Goal: Transaction & Acquisition: Purchase product/service

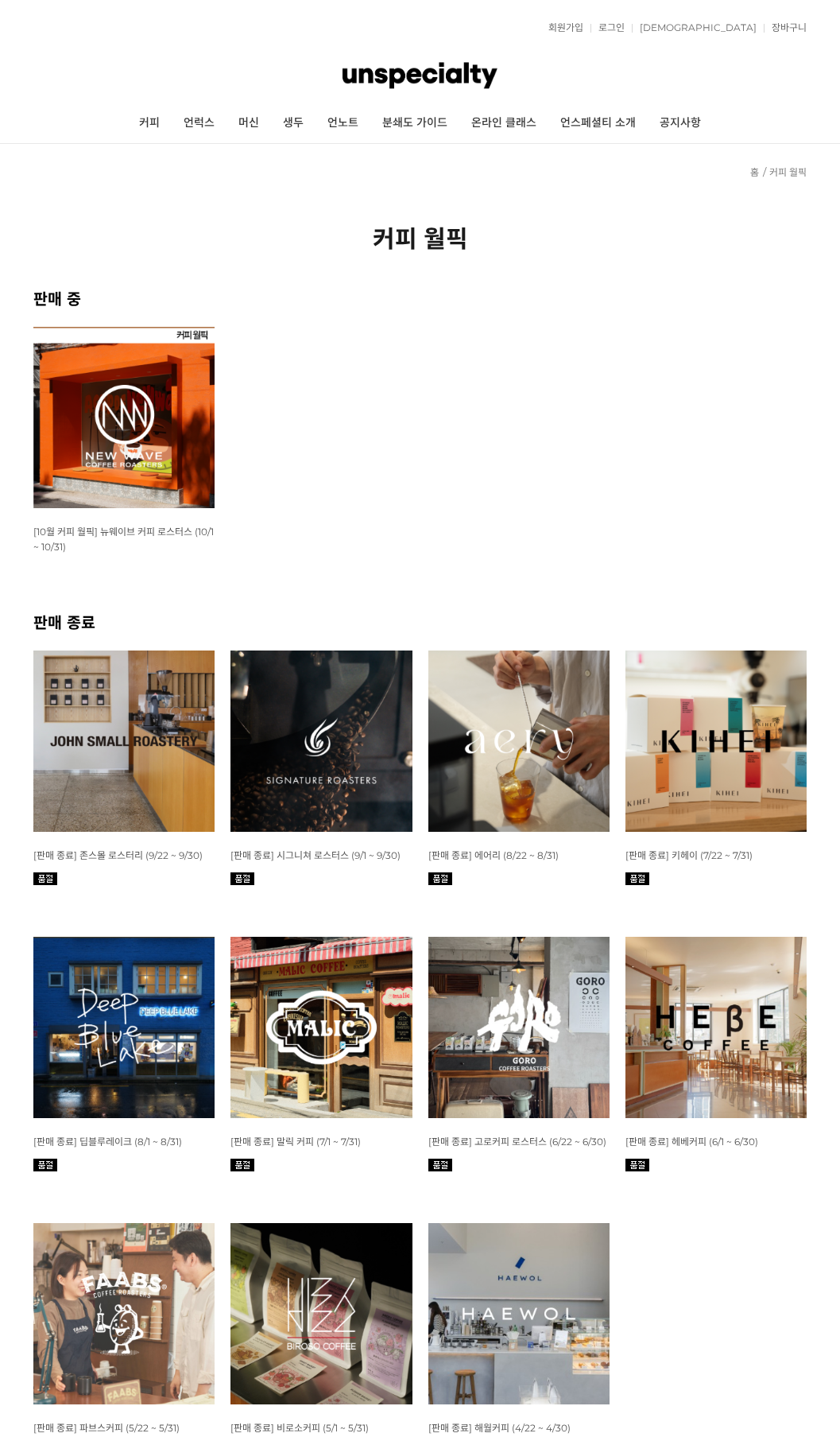
click at [124, 485] on img at bounding box center [124, 418] width 181 height 181
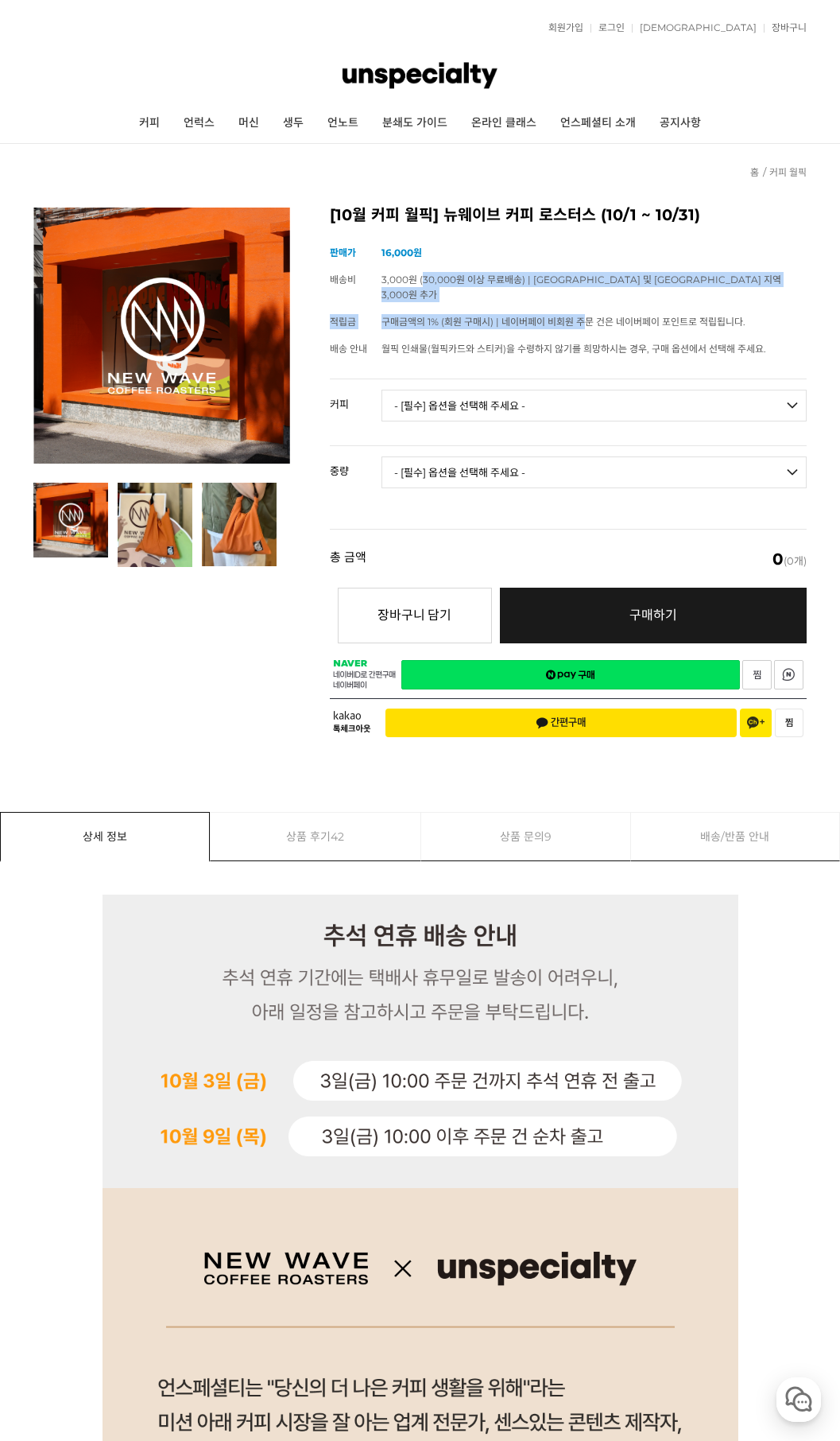
drag, startPoint x: 425, startPoint y: 291, endPoint x: 583, endPoint y: 307, distance: 158.8
click at [584, 300] on tbody "상품명 [10월 커피 월픽] 뉴웨이브 커피 로스터스 (10/1 ~ 10/31) 판매가 16,000원 배송비 3,000원 (30,000원 이상 …" at bounding box center [568, 301] width 477 height 123
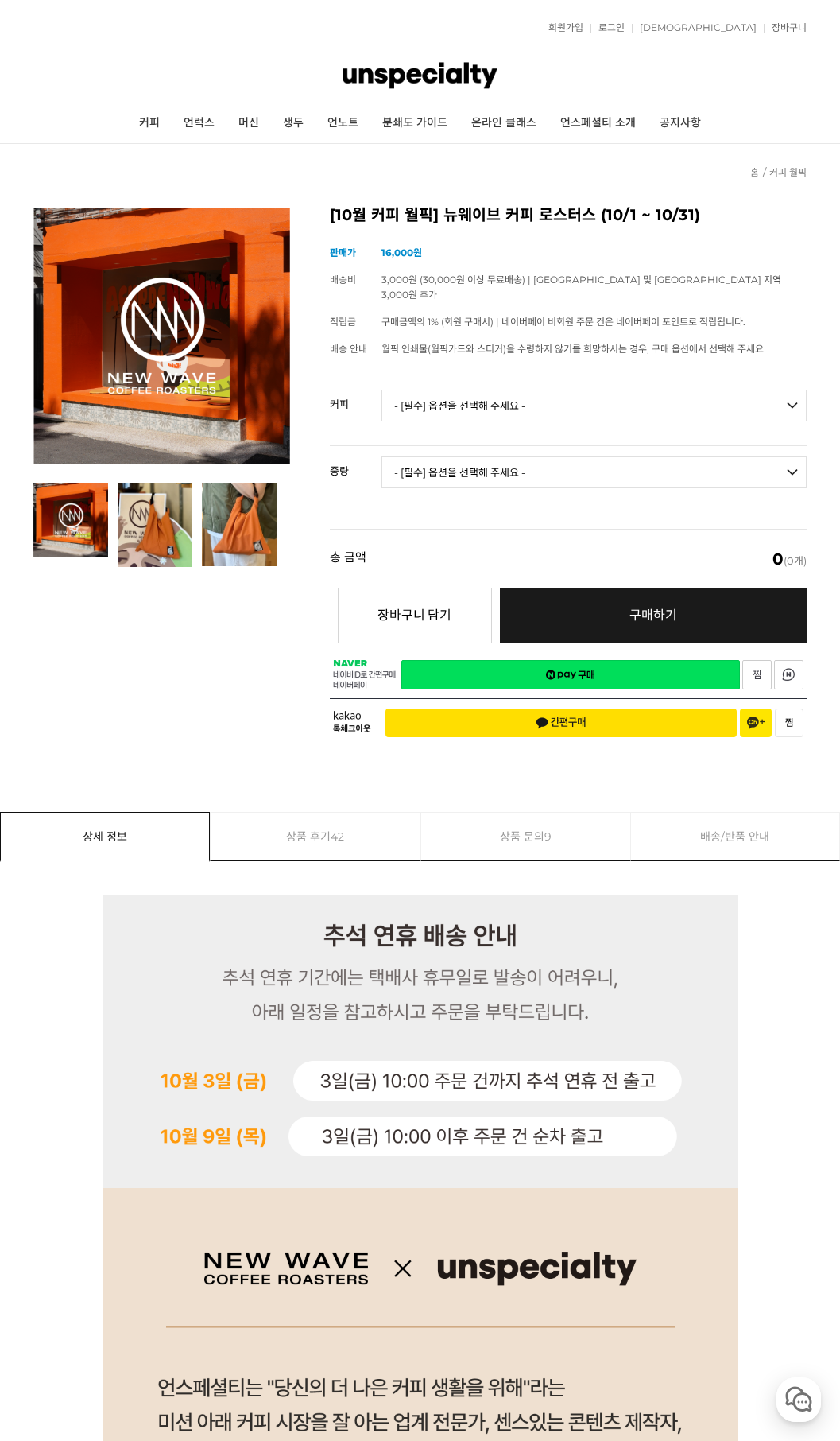
click at [579, 336] on td "월픽 인쇄물(월픽카드와 스티커)을 수령하지 않기를 희망하시는 경우, 구매 옵션에서 선택해 주세요." at bounding box center [595, 349] width 426 height 27
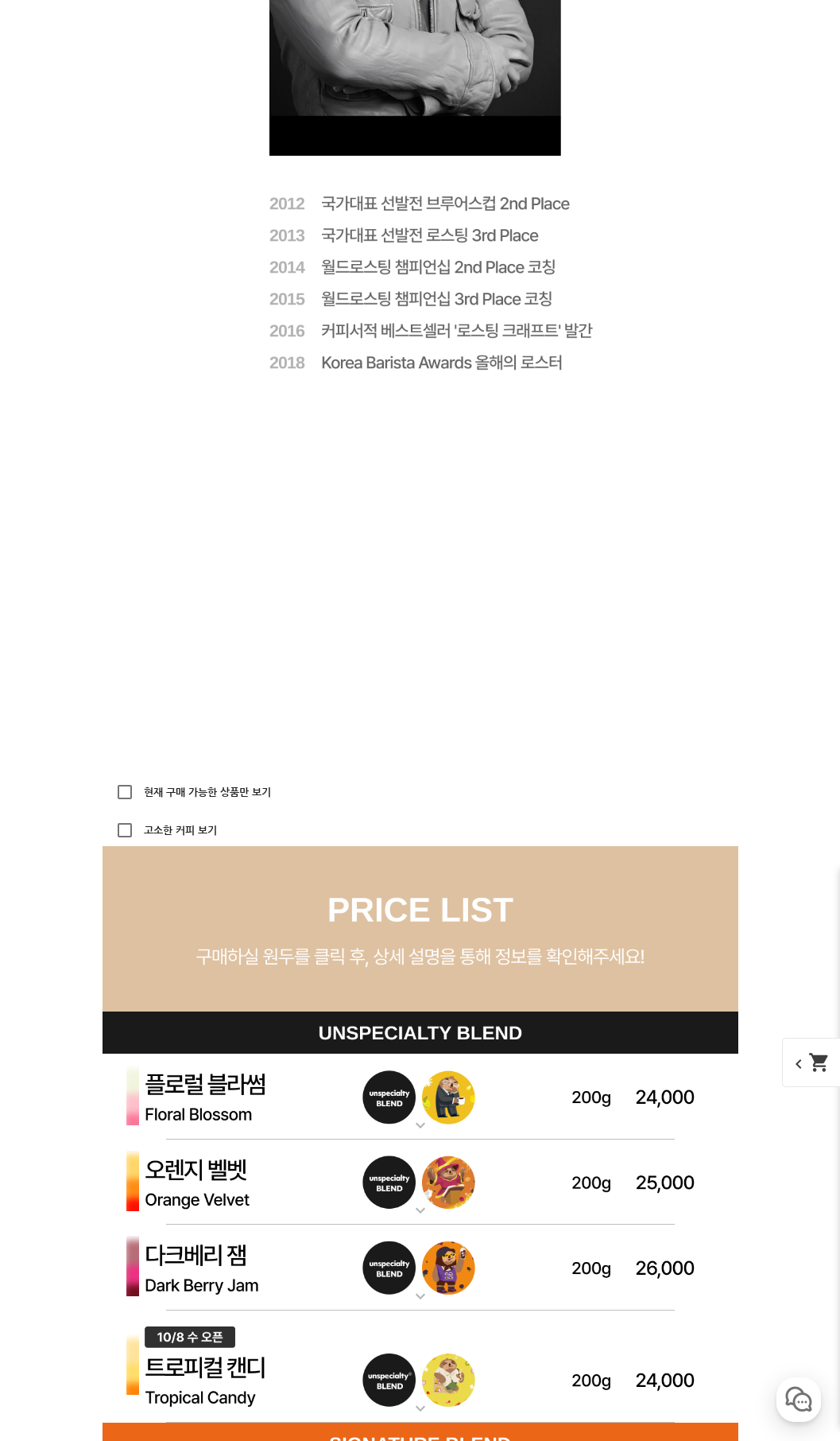
scroll to position [4128, 0]
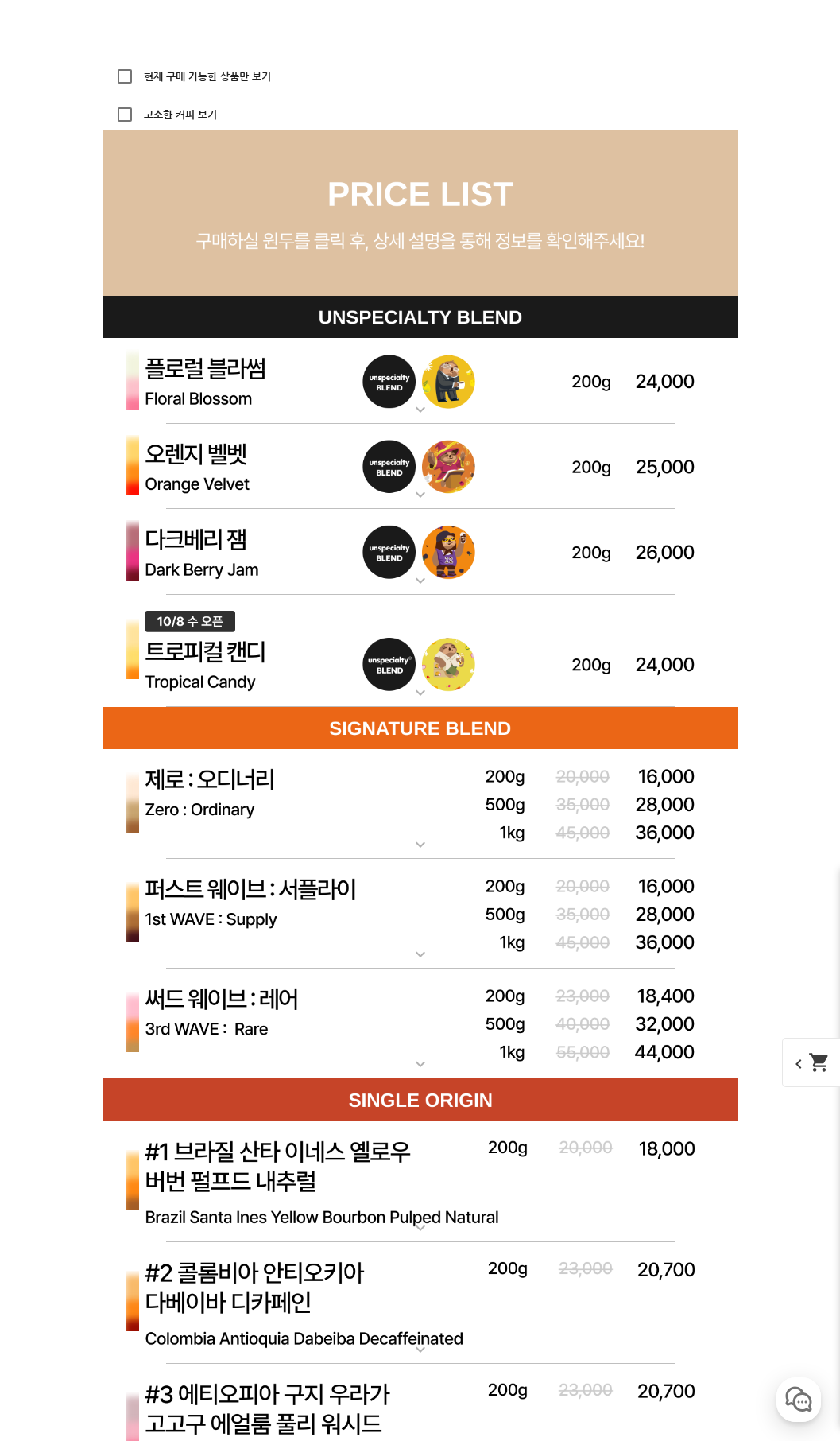
click at [458, 563] on img at bounding box center [421, 552] width 636 height 86
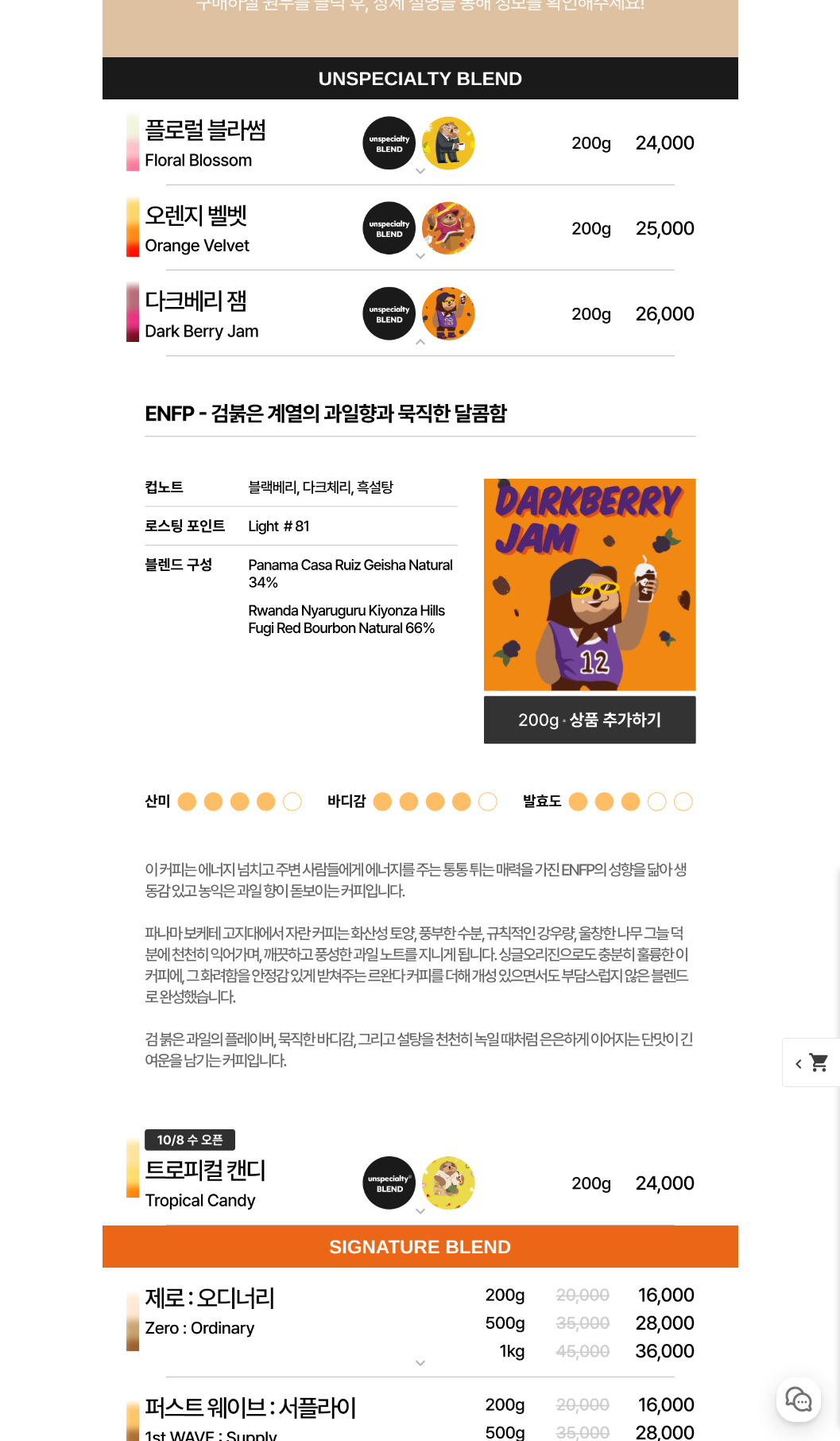
scroll to position [4049, 0]
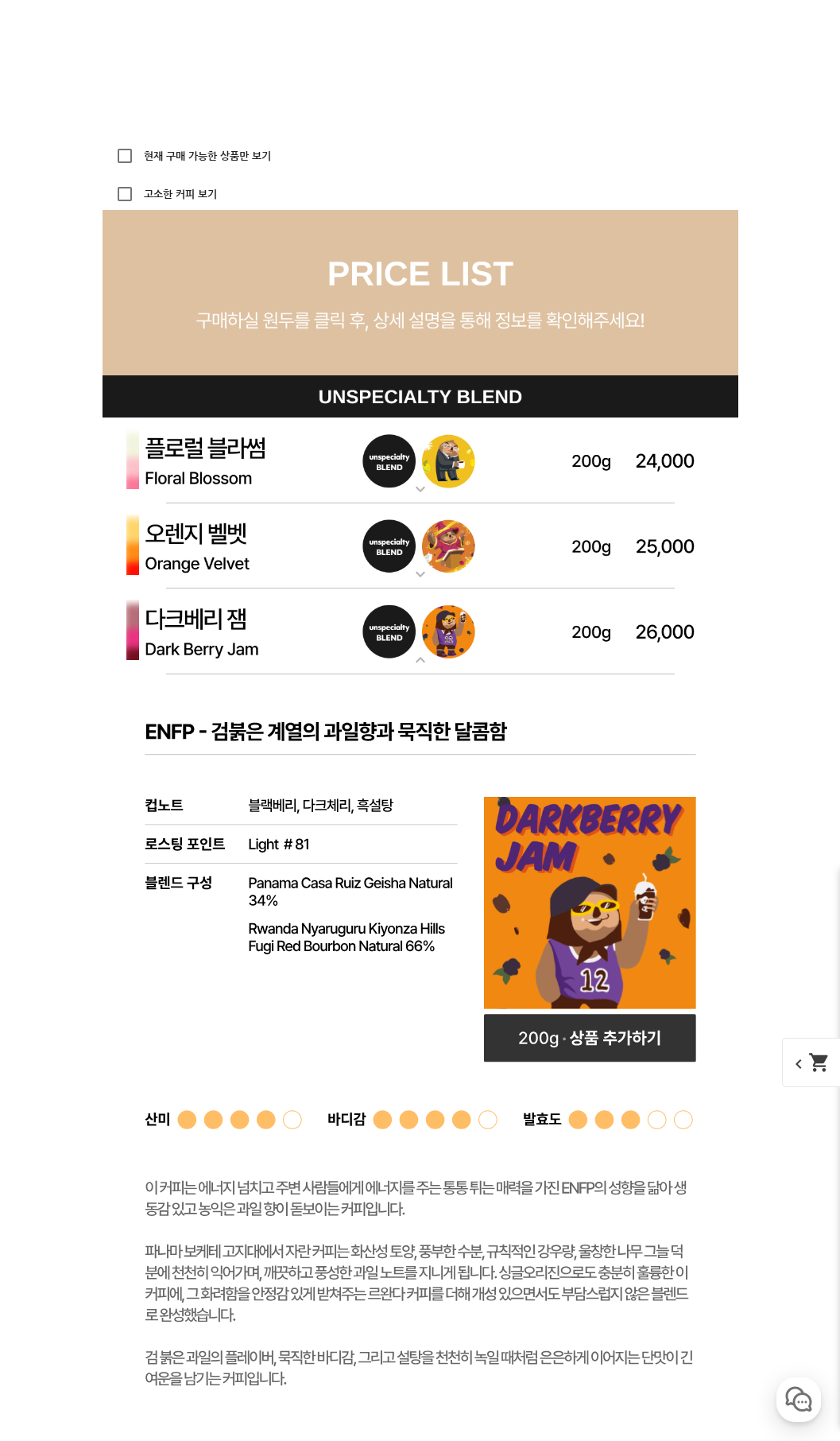
click at [179, 541] on img at bounding box center [421, 546] width 636 height 86
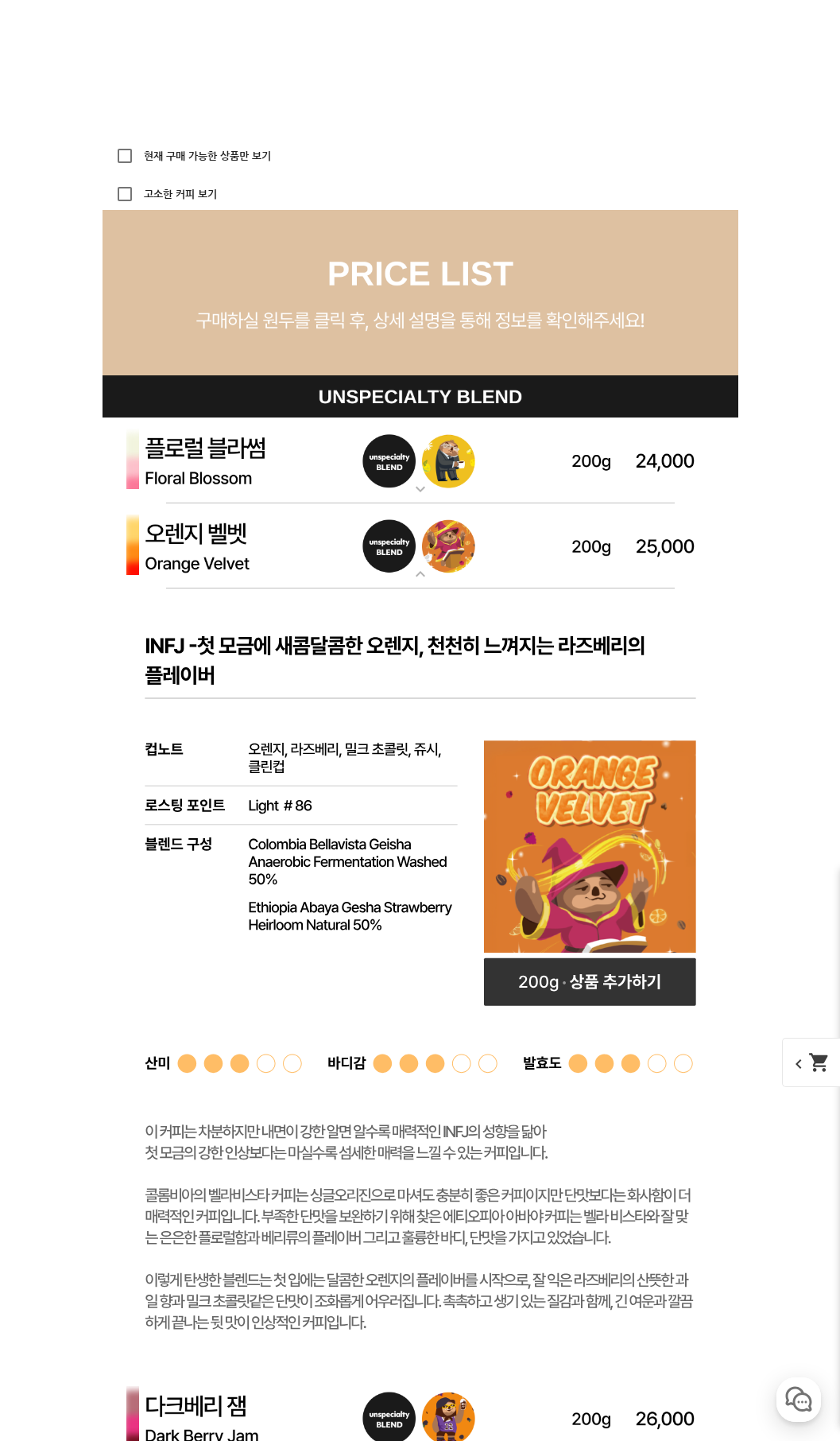
click at [219, 463] on img at bounding box center [421, 461] width 636 height 86
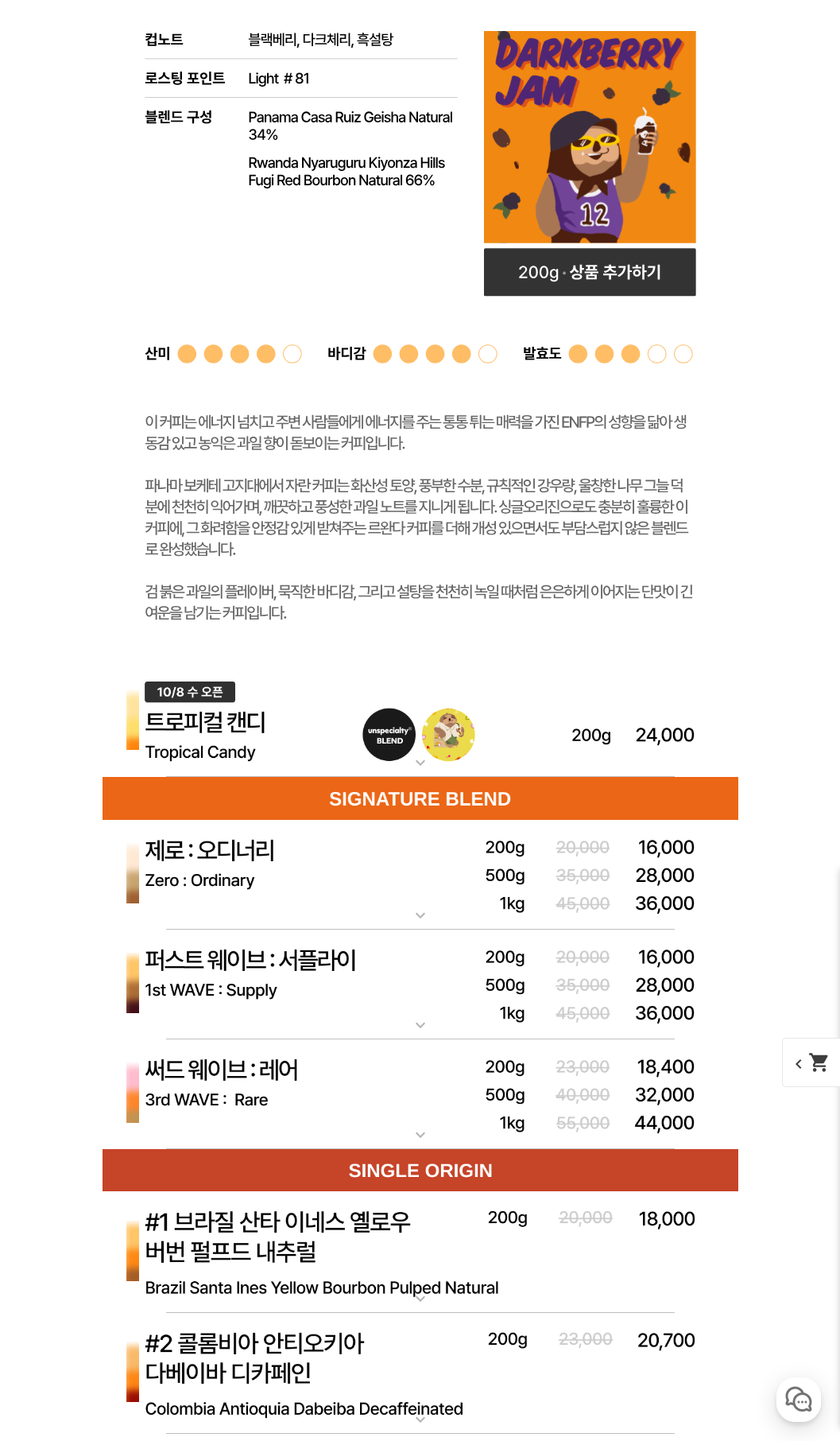
scroll to position [6355, 0]
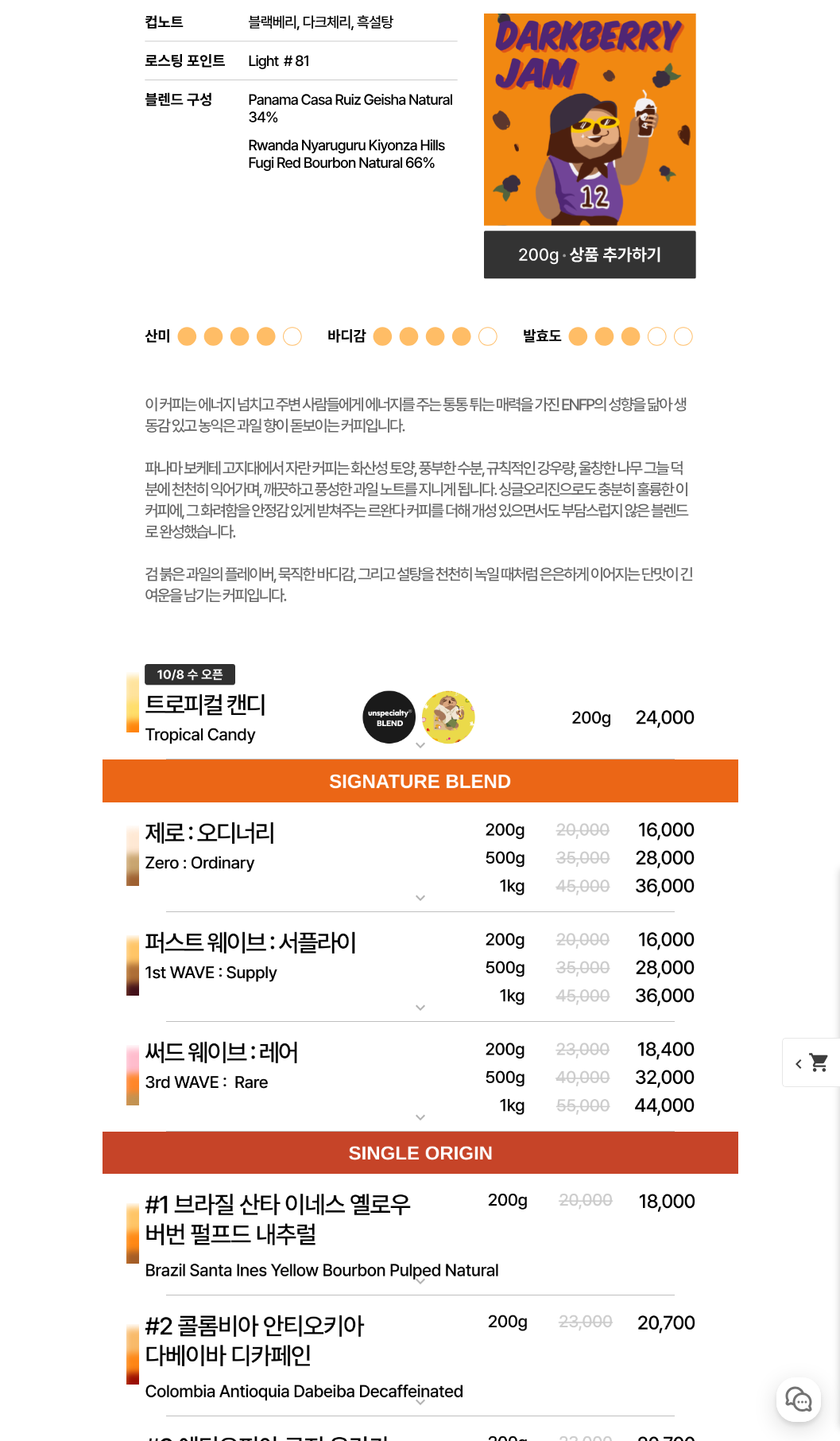
click at [282, 714] on img at bounding box center [421, 704] width 636 height 113
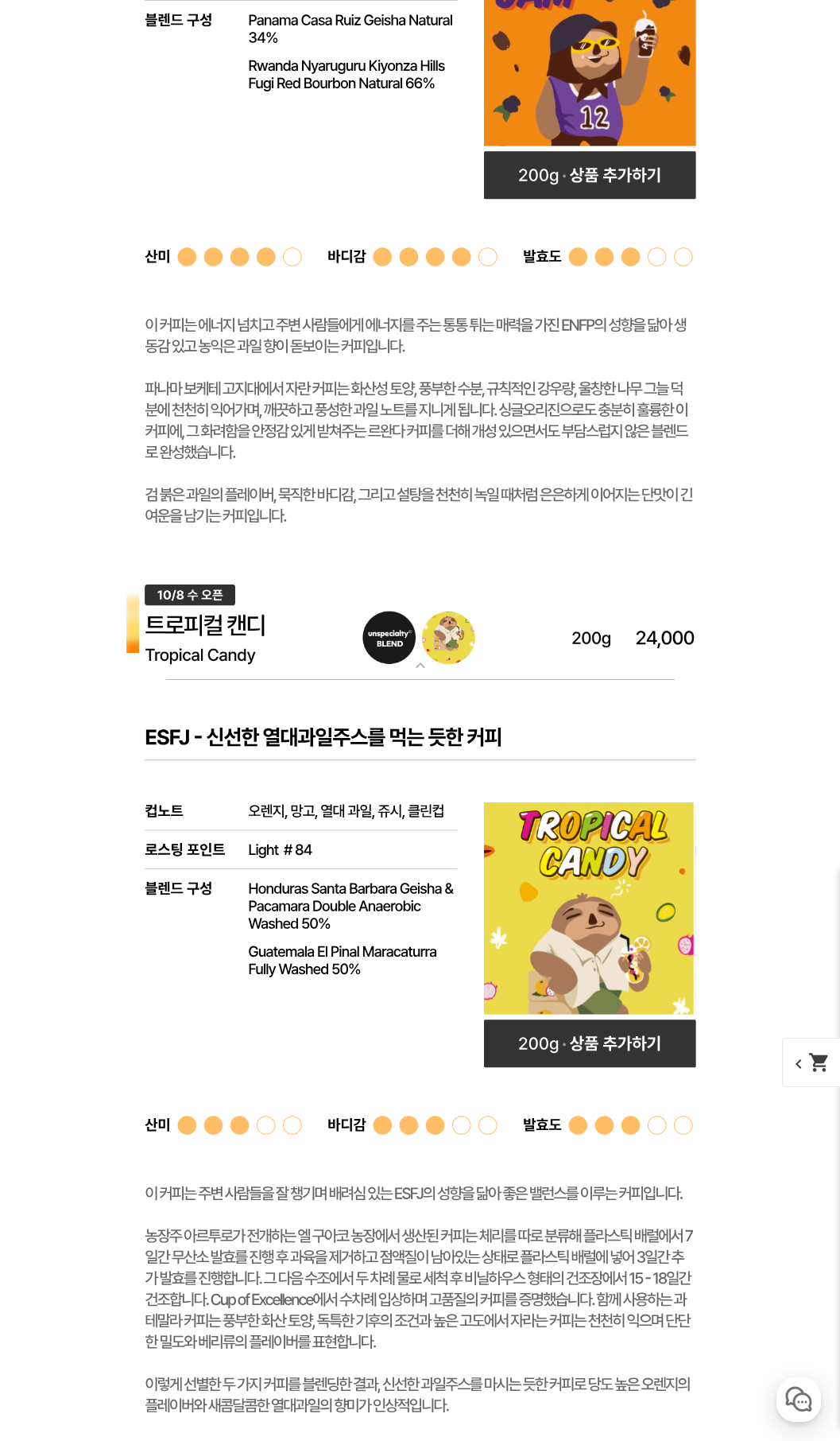
scroll to position [7071, 0]
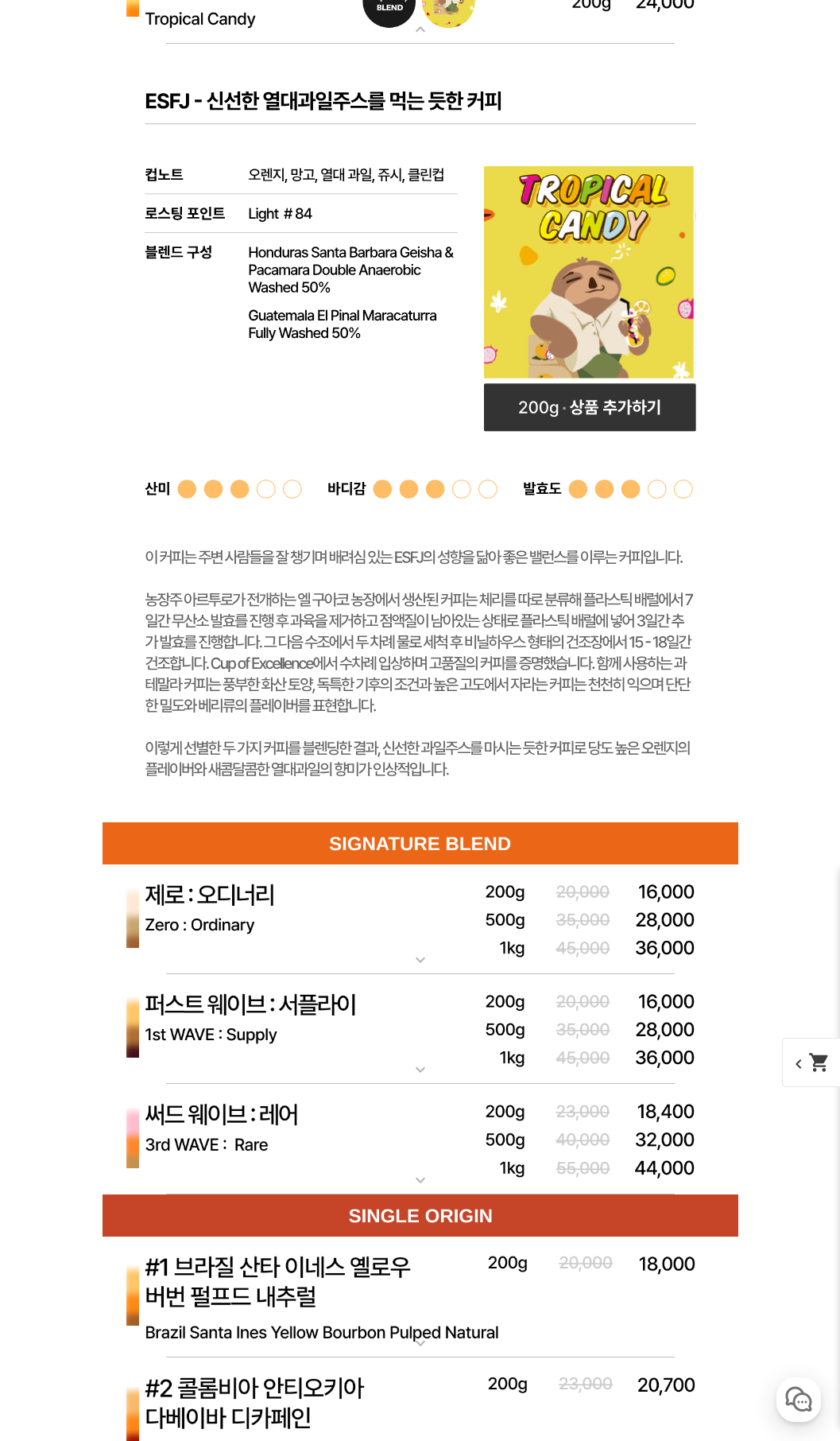
click at [232, 900] on img at bounding box center [421, 920] width 636 height 111
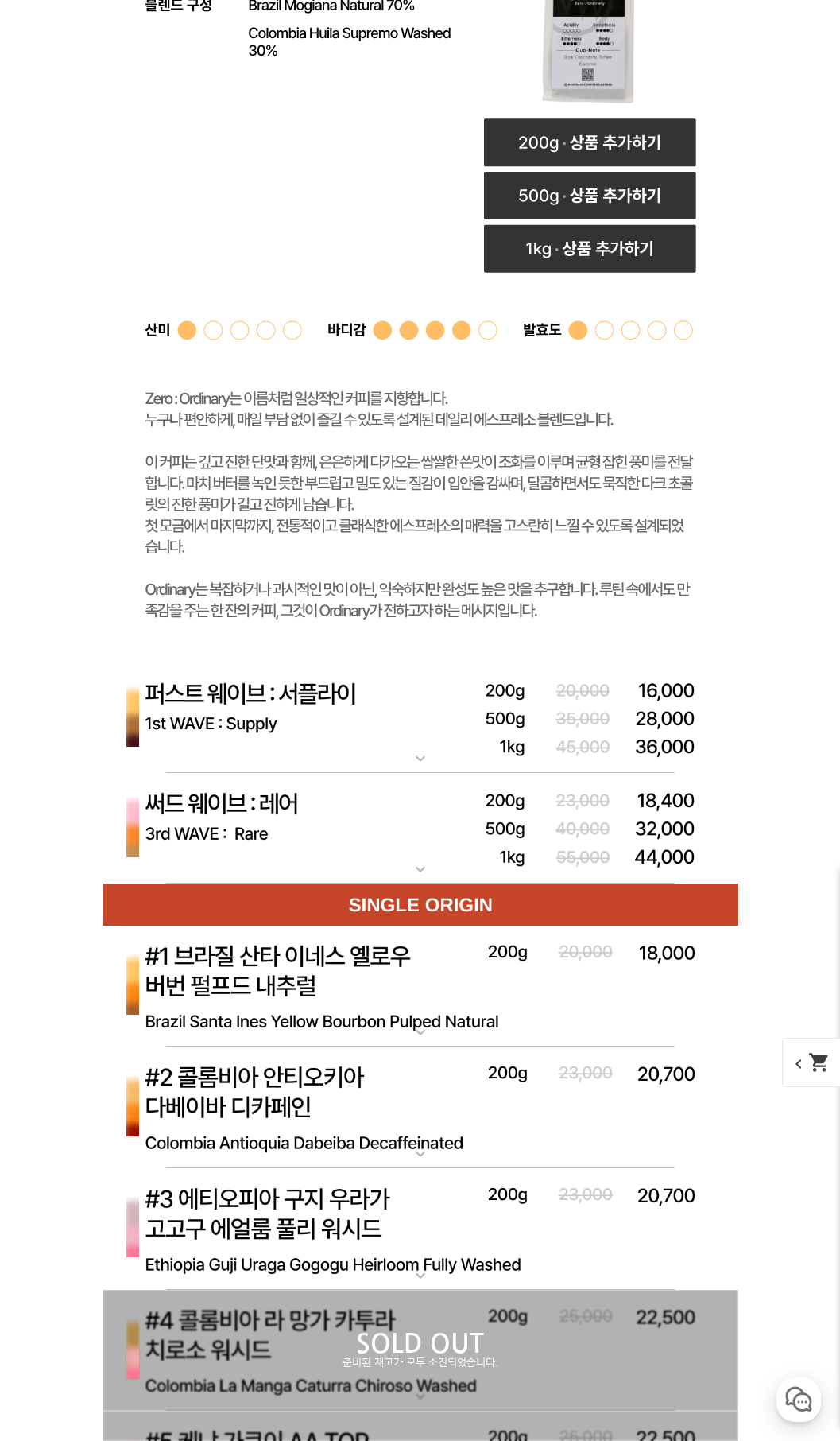
scroll to position [8343, 0]
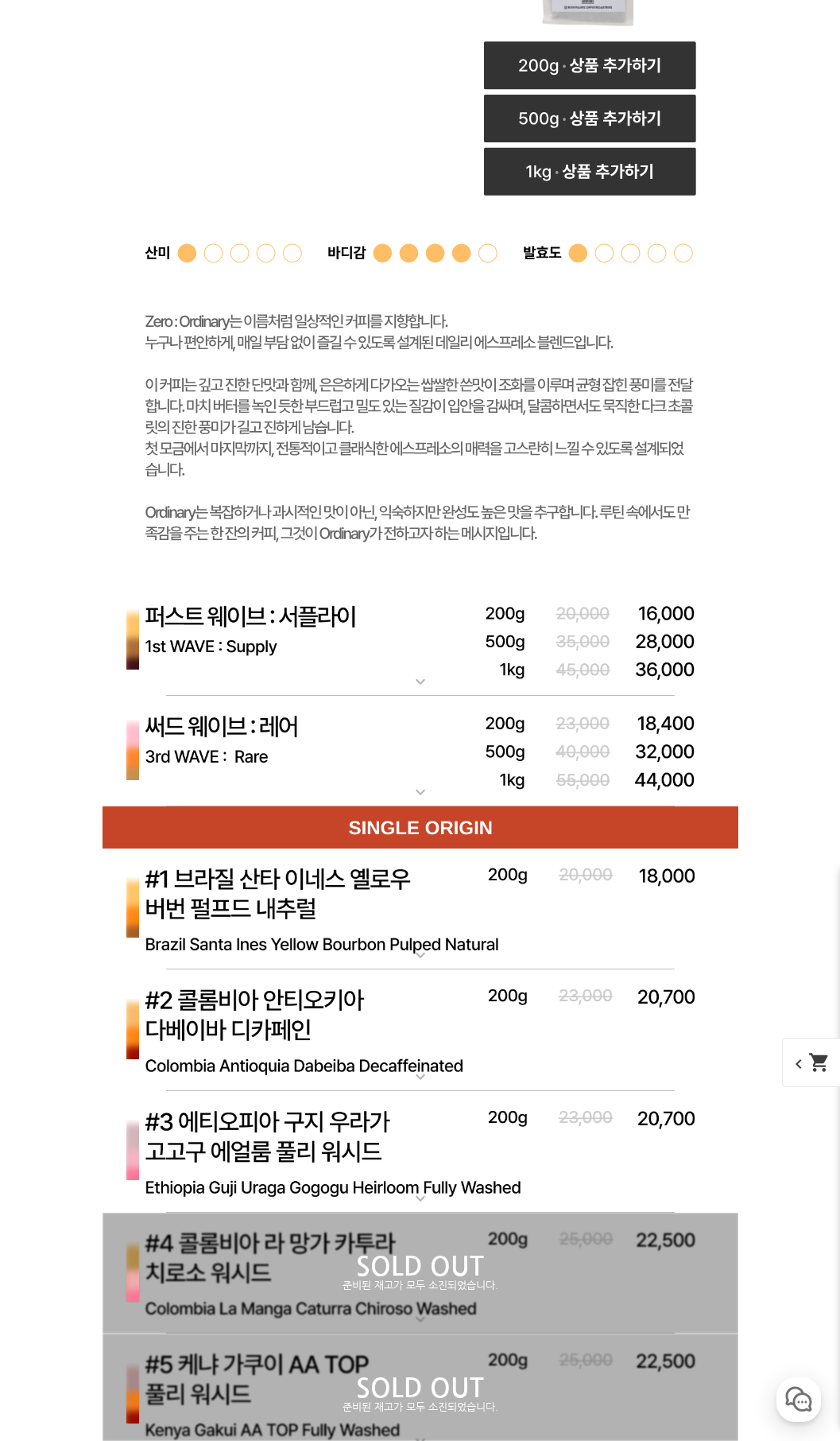
click at [320, 671] on img at bounding box center [421, 641] width 636 height 111
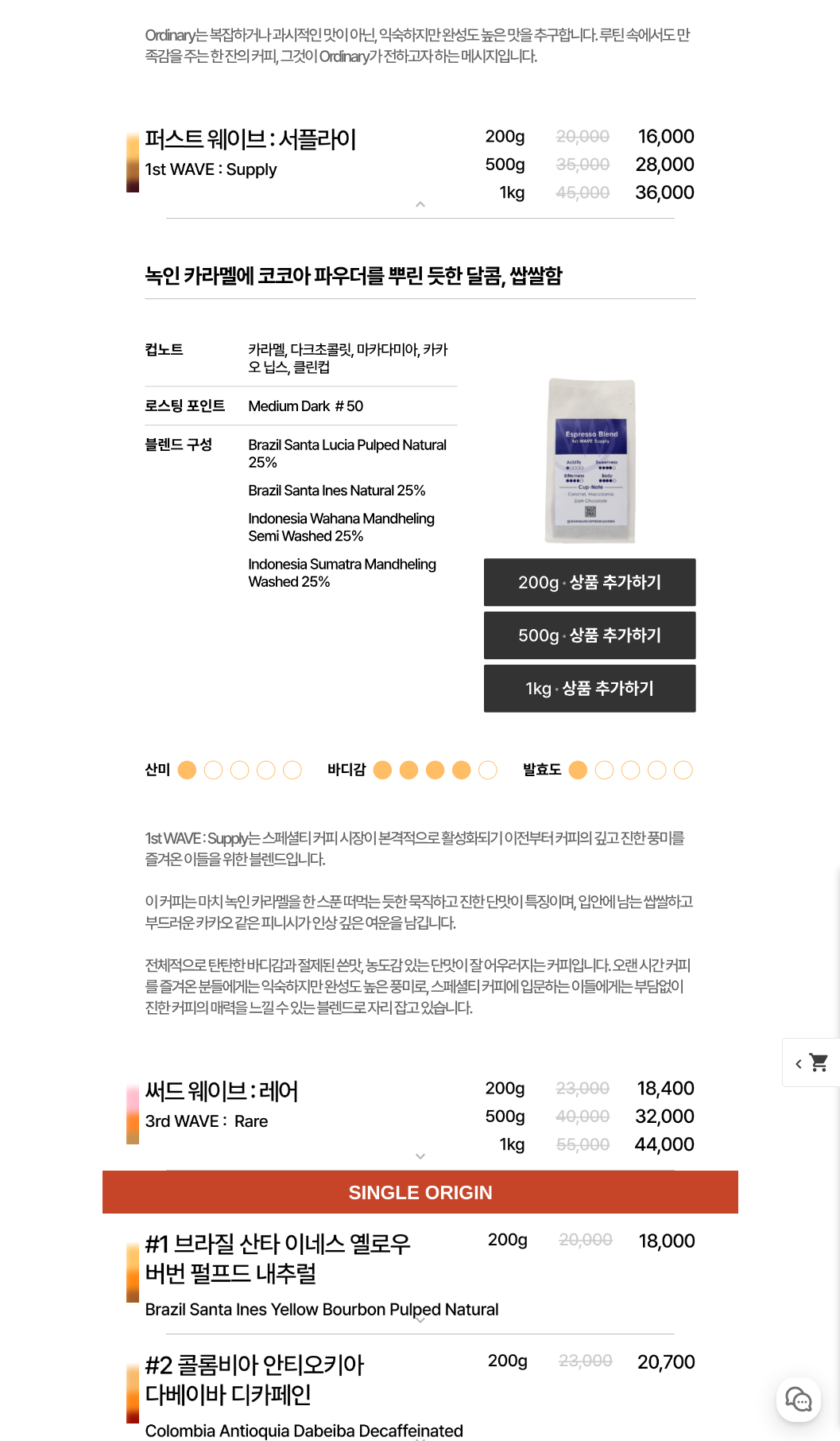
scroll to position [8899, 0]
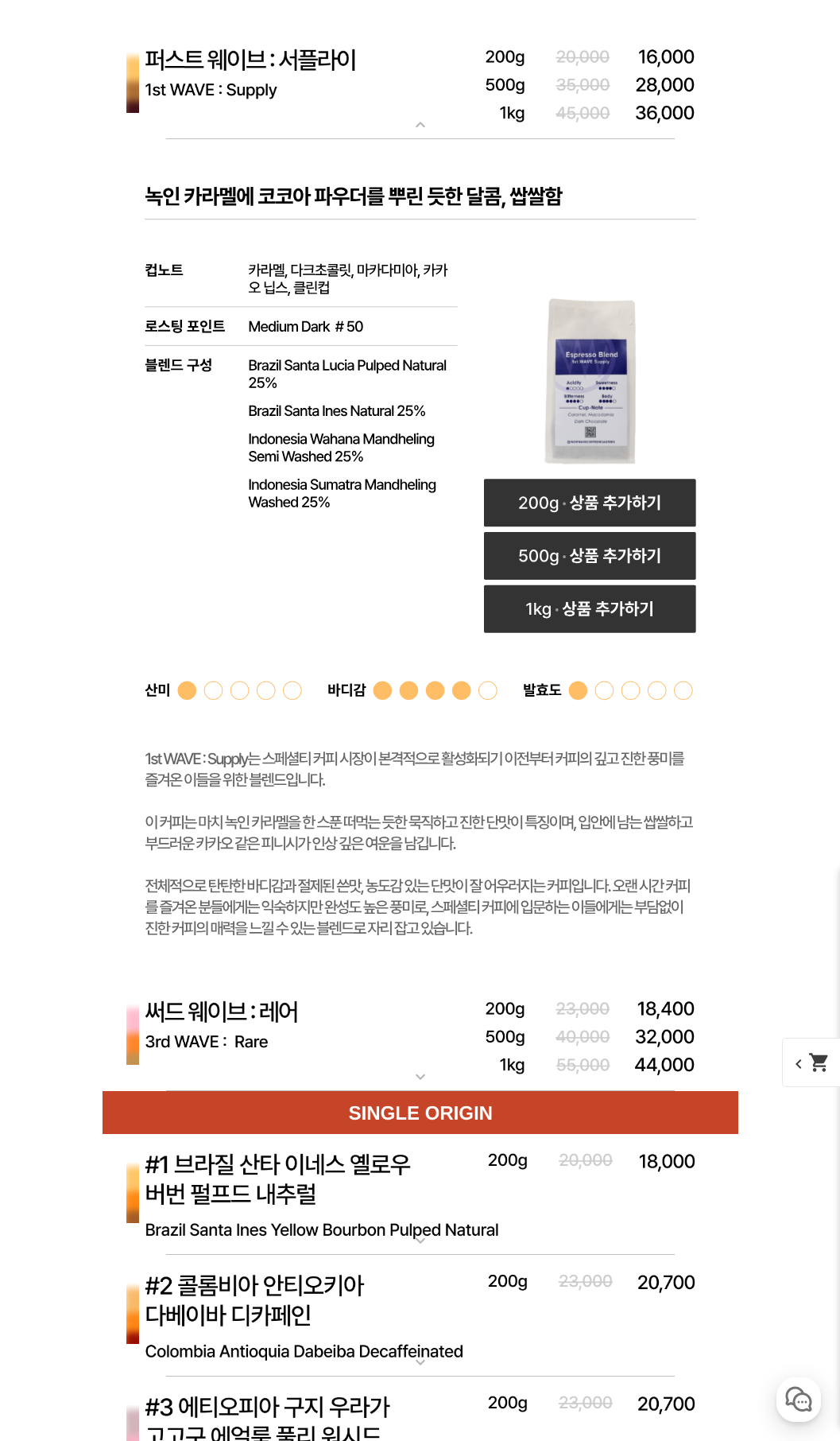
click at [291, 1045] on img at bounding box center [421, 1036] width 636 height 111
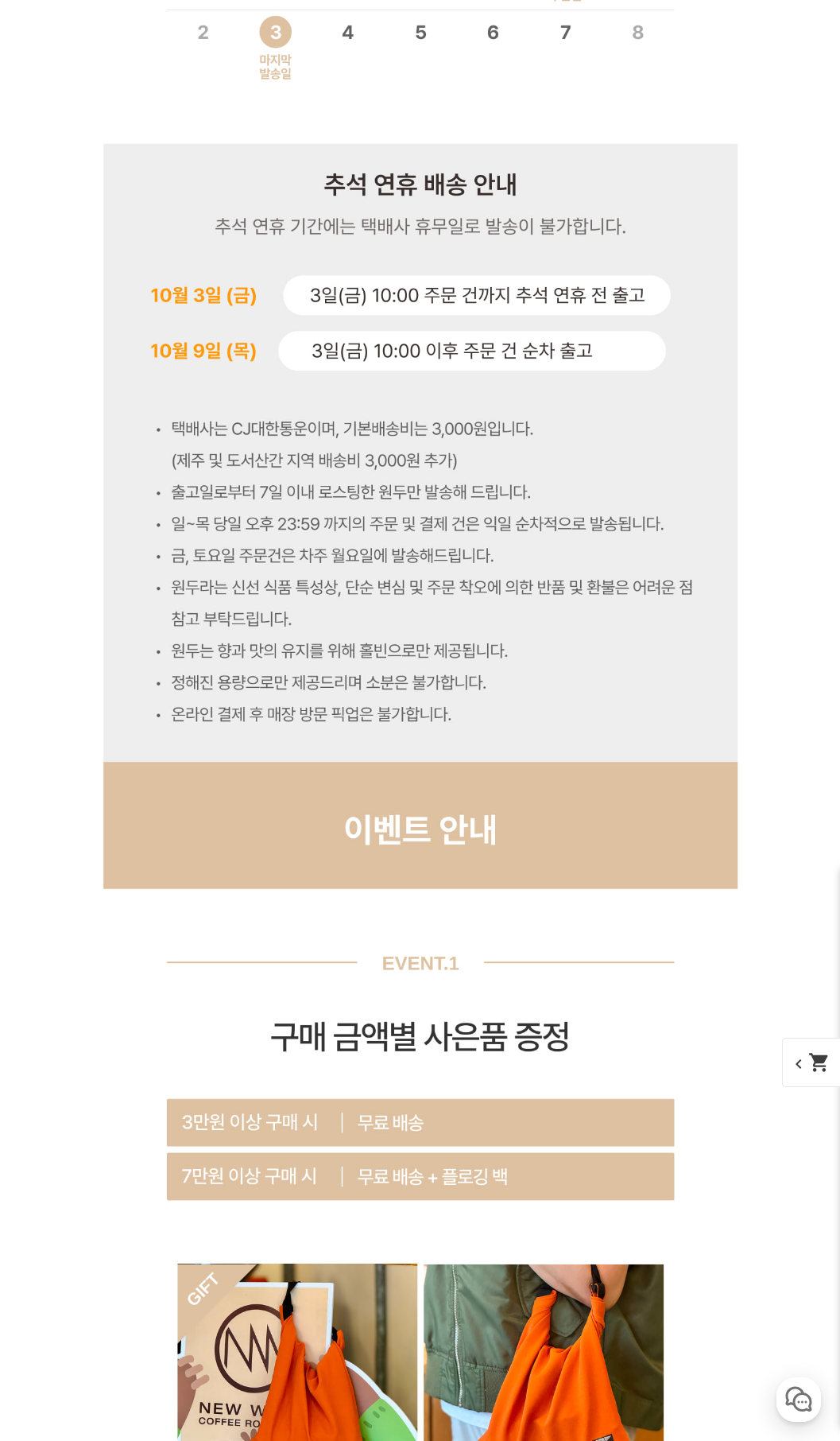
scroll to position [14546, 0]
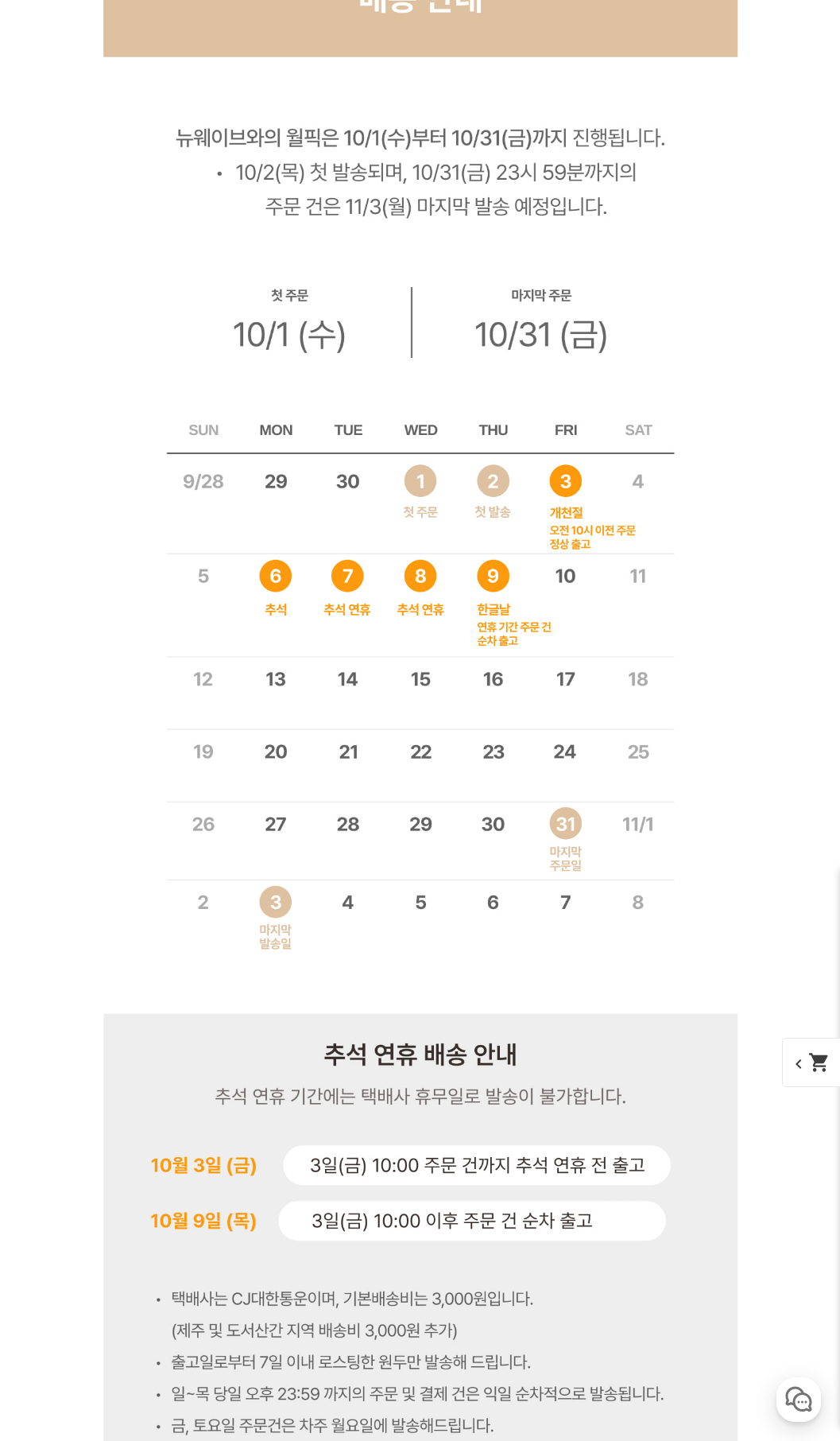
drag, startPoint x: 295, startPoint y: 529, endPoint x: 295, endPoint y: 509, distance: 20.0
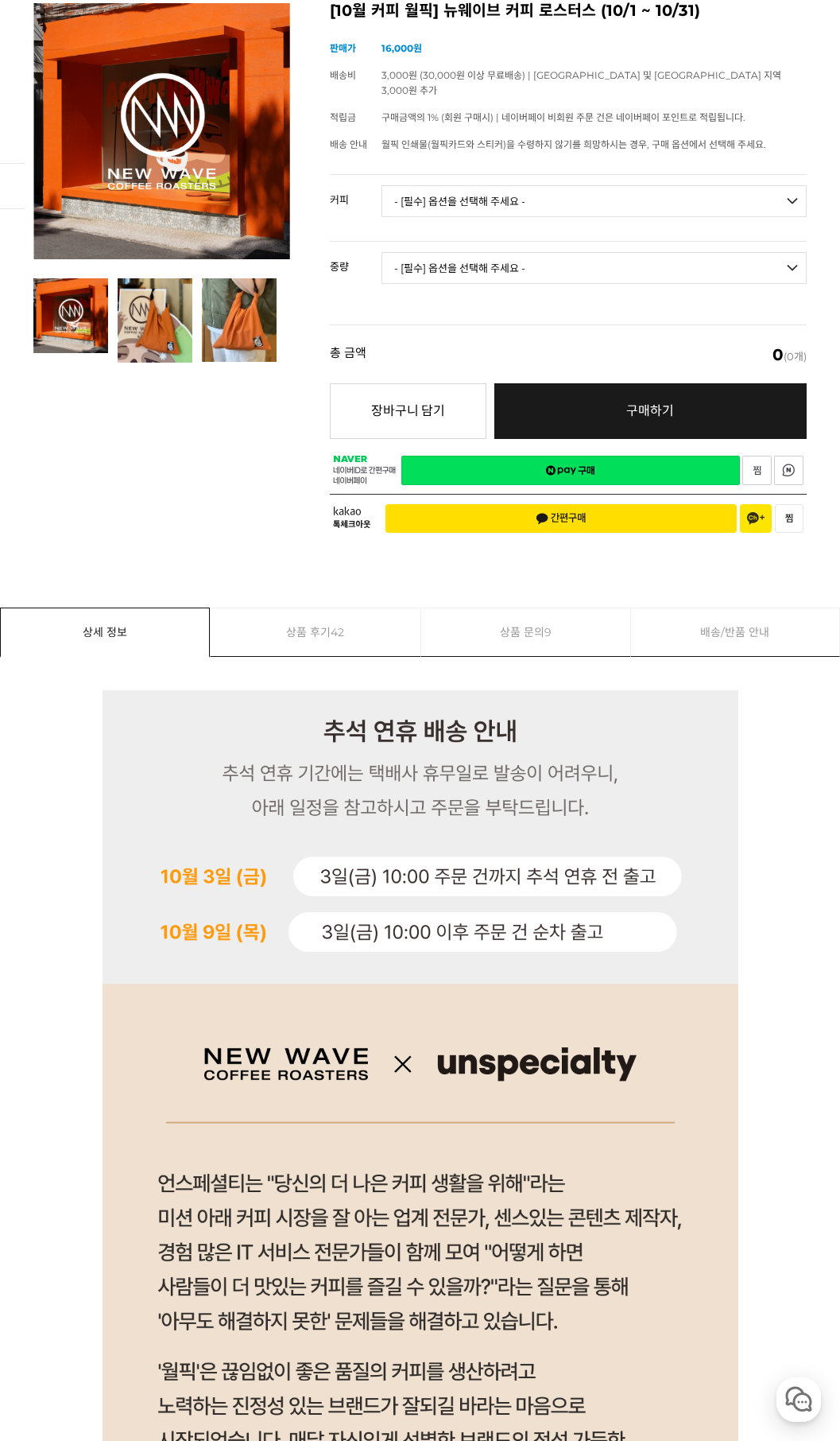
scroll to position [0, 0]
